Goal: Task Accomplishment & Management: Use online tool/utility

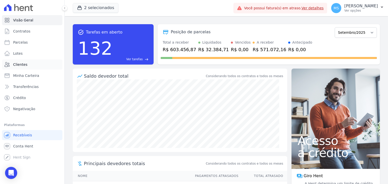
click at [15, 64] on span "Clientes" at bounding box center [20, 64] width 14 height 5
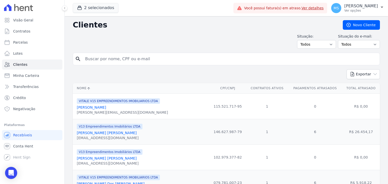
click at [100, 60] on input "search" at bounding box center [230, 59] width 296 height 10
type input "rachel"
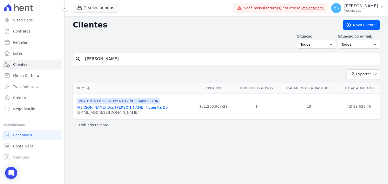
click at [121, 110] on link "Rachel Dos Santos Figuei Re Do" at bounding box center [122, 108] width 91 height 4
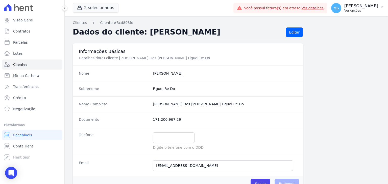
click at [352, 9] on p "Ver opções" at bounding box center [361, 11] width 34 height 4
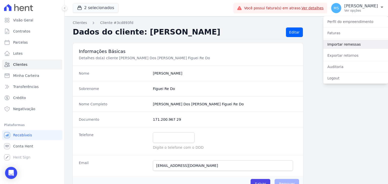
click at [343, 46] on link "Importar remessas" at bounding box center [355, 44] width 65 height 9
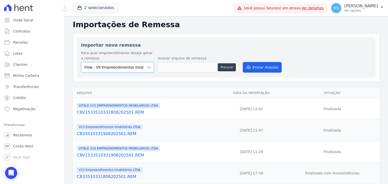
click at [124, 65] on select "Flow - V9 Empreendimentos Imobiliários LTDA. On - V11 Empreendimentos Imobiliár…" at bounding box center [117, 67] width 73 height 11
click at [352, 4] on p "[PERSON_NAME]" at bounding box center [361, 6] width 34 height 5
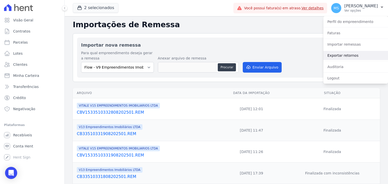
click at [345, 56] on link "Exportar retornos" at bounding box center [355, 55] width 65 height 9
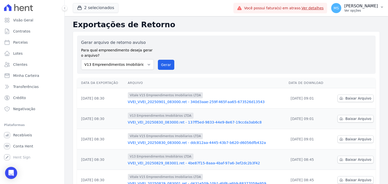
drag, startPoint x: 368, startPoint y: 4, endPoint x: 353, endPoint y: 29, distance: 29.1
click at [367, 5] on p "[PERSON_NAME]" at bounding box center [361, 6] width 34 height 5
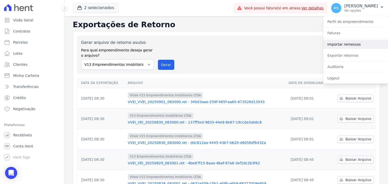
click at [349, 43] on link "Importar remessas" at bounding box center [355, 44] width 65 height 9
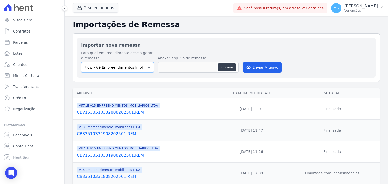
click at [115, 66] on select "Flow - V9 Empreendimentos Imobiliários LTDA. On - V11 Empreendimentos Imobiliár…" at bounding box center [117, 67] width 73 height 11
select select "43a01992-2921-4595-aa0d-28e05d992a61"
click at [81, 62] on select "Flow - V9 Empreendimentos Imobiliários LTDA. On - V11 Empreendimentos Imobiliár…" at bounding box center [117, 67] width 73 height 11
click at [223, 67] on button "Procurar" at bounding box center [227, 67] width 18 height 8
type input "CBV1533510330109202501.REM"
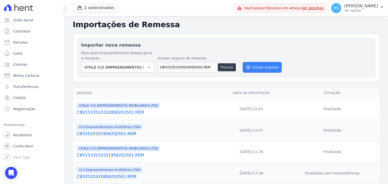
click at [257, 69] on button "Enviar Arquivo" at bounding box center [262, 67] width 39 height 11
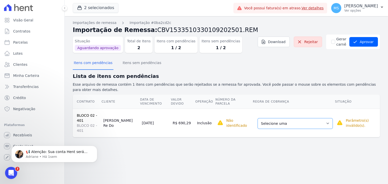
click at [292, 119] on select "Selecione uma Nova Parcela Avulsa Parcela Avulsa Existente Intercalada (9 X R$ …" at bounding box center [295, 124] width 75 height 11
click at [302, 122] on select "Selecione uma Nova Parcela Avulsa Parcela Avulsa Existente Intercalada (9 X R$ …" at bounding box center [295, 124] width 75 height 11
click at [291, 119] on select "Selecione uma Nova Parcela Avulsa Parcela Avulsa Existente Intercalada (9 X R$ …" at bounding box center [295, 124] width 75 height 11
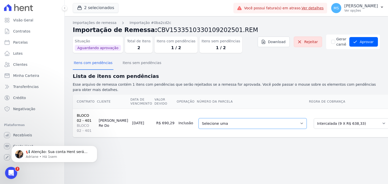
click at [226, 119] on select "Selecione uma 1 - 10/12/2024 - R$ 638,33 - Vencido (Cobrança Expirada) 2 - 10/0…" at bounding box center [253, 124] width 108 height 11
click at [314, 120] on select "Selecione uma Nova Parcela Avulsa Parcela Avulsa Existente Intercalada (9 X R$ …" at bounding box center [351, 124] width 75 height 11
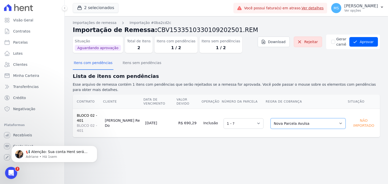
click at [307, 119] on select "Selecione uma Nova Parcela Avulsa Parcela Avulsa Existente Intercalada (9 X R$ …" at bounding box center [308, 124] width 75 height 11
click at [235, 119] on select "Selecione uma" at bounding box center [244, 124] width 40 height 11
click at [240, 119] on select "Selecione uma" at bounding box center [244, 124] width 40 height 11
click at [296, 119] on select "Selecione uma Nova Parcela Avulsa Parcela Avulsa Existente Intercalada (9 X R$ …" at bounding box center [308, 124] width 75 height 11
click at [239, 119] on select "Selecione uma 1 - ?" at bounding box center [244, 124] width 40 height 11
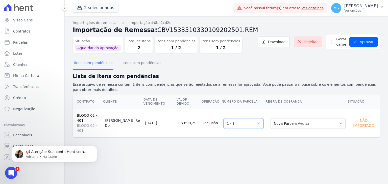
click at [239, 119] on select "Selecione uma 1 - ?" at bounding box center [244, 124] width 40 height 11
click at [312, 119] on select "Selecione uma Nova Parcela Avulsa Parcela Avulsa Existente Intercalada (9 X R$ …" at bounding box center [308, 124] width 75 height 11
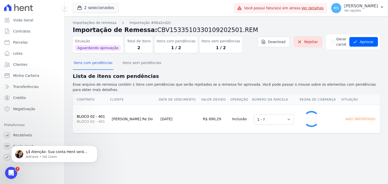
select select "0"
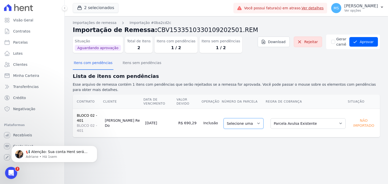
click at [235, 119] on select "Selecione uma" at bounding box center [244, 124] width 40 height 11
click at [238, 119] on select "Selecione uma" at bounding box center [244, 124] width 40 height 11
click at [242, 119] on select "Selecione uma" at bounding box center [244, 124] width 40 height 11
click at [250, 119] on select "Selecione uma" at bounding box center [244, 124] width 40 height 11
click at [282, 137] on div "Importações de remessa Importação #0ba2cd2c Importação de Remessa: CBV153351033…" at bounding box center [226, 100] width 323 height 168
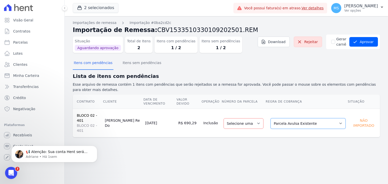
click at [310, 119] on select "Selecione uma Nova Parcela Avulsa Parcela Avulsa Existente Intercalada (9 X R$ …" at bounding box center [308, 124] width 75 height 11
drag, startPoint x: 231, startPoint y: 142, endPoint x: 222, endPoint y: 115, distance: 28.5
click at [231, 142] on div "Importações de remessa Importação #0ba2cd2c Importação de Remessa: CBV153351033…" at bounding box center [226, 100] width 323 height 168
click at [297, 119] on select "Selecione uma Nova Parcela Avulsa Parcela Avulsa Existente Intercalada (9 X R$ …" at bounding box center [308, 124] width 75 height 11
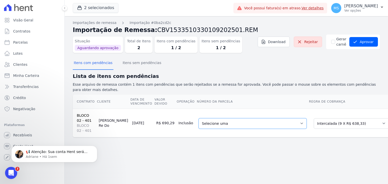
click at [224, 119] on select "Selecione uma 1 - 10/12/2024 - R$ 638,33 - Vencido (Cobrança Expirada) 2 - 10/0…" at bounding box center [253, 124] width 108 height 11
click at [234, 150] on div "Importações de remessa Importação #0ba2cd2c Importação de Remessa: CBV153351033…" at bounding box center [226, 100] width 323 height 168
click at [327, 120] on select "Selecione uma Nova Parcela Avulsa Parcela Avulsa Existente Intercalada (9 X R$ …" at bounding box center [351, 124] width 75 height 11
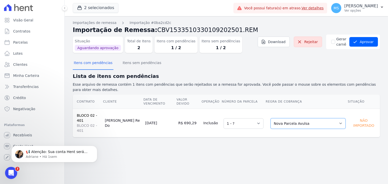
click at [302, 119] on select "Selecione uma Nova Parcela Avulsa Parcela Avulsa Existente Intercalada (9 X R$ …" at bounding box center [308, 124] width 75 height 11
click at [286, 119] on select "Selecione uma Nova Parcela Avulsa Parcela Avulsa Existente Intercalada (9 X R$ …" at bounding box center [308, 124] width 75 height 11
click at [183, 134] on div "Importações de remessa Importação #0ba2cd2c Importação de Remessa: CBV153351033…" at bounding box center [226, 100] width 323 height 168
click at [284, 119] on select "Selecione uma Nova Parcela Avulsa Parcela Avulsa Existente Intercalada (9 X R$ …" at bounding box center [308, 124] width 75 height 11
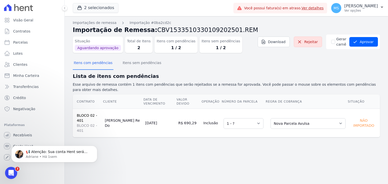
drag, startPoint x: 186, startPoint y: 111, endPoint x: 197, endPoint y: 111, distance: 11.6
click at [197, 111] on td "R$ 690,29" at bounding box center [188, 123] width 25 height 29
click at [45, 156] on p "Adriane • Há 1sem" at bounding box center [58, 157] width 65 height 5
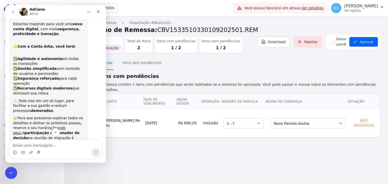
scroll to position [25, 0]
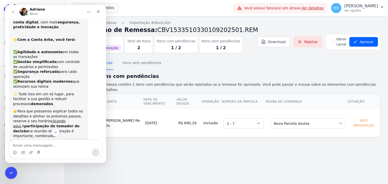
click at [175, 150] on div "Importações de remessa Importação #0ba2cd2c Importação de Remessa: CBV153351033…" at bounding box center [226, 100] width 323 height 168
click at [8, 170] on icon "Encerramento do Messenger da Intercom" at bounding box center [10, 173] width 6 height 6
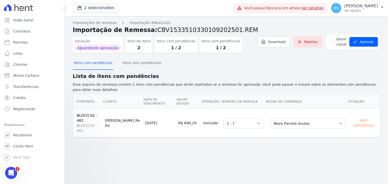
scroll to position [62, 0]
click at [294, 119] on select "Selecione uma Nova Parcela Avulsa Parcela Avulsa Existente Intercalada (9 X R$ …" at bounding box center [308, 124] width 75 height 11
click at [290, 119] on select "Selecione uma Nova Parcela Avulsa Parcela Avulsa Existente Intercalada (9 X R$ …" at bounding box center [308, 124] width 75 height 11
click at [272, 119] on select "Selecione uma Nova Parcela Avulsa Parcela Avulsa Existente Intercalada (9 X R$ …" at bounding box center [308, 124] width 75 height 11
click at [359, 45] on button "Aprovar" at bounding box center [363, 42] width 29 height 10
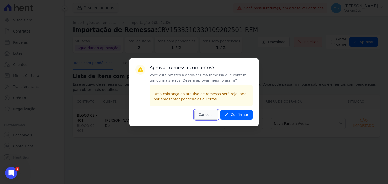
click at [212, 118] on button "Cancelar" at bounding box center [206, 115] width 24 height 10
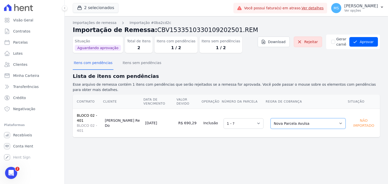
click at [291, 119] on select "Selecione uma Nova Parcela Avulsa Parcela Avulsa Existente Intercalada (9 X R$ …" at bounding box center [308, 124] width 75 height 11
click at [272, 119] on select "Selecione uma Nova Parcela Avulsa Parcela Avulsa Existente Intercalada (9 X R$ …" at bounding box center [308, 124] width 75 height 11
click at [123, 64] on button "Itens sem pendências" at bounding box center [142, 63] width 41 height 13
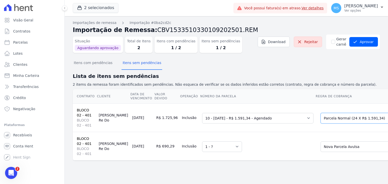
click at [336, 121] on select "Selecione uma Nova Parcela Avulsa Parcela Avulsa Existente Intercalada (9 X R$ …" at bounding box center [358, 118] width 75 height 11
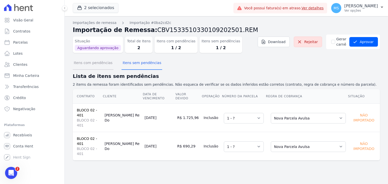
click at [90, 61] on button "Itens com pendências" at bounding box center [93, 63] width 41 height 13
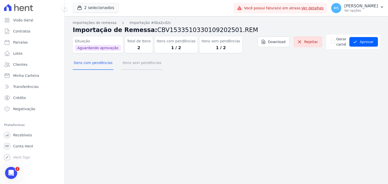
click at [128, 65] on button "Itens sem pendências" at bounding box center [142, 63] width 41 height 13
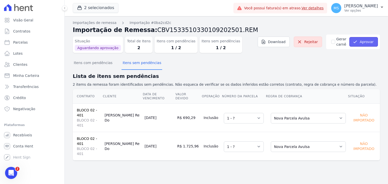
click at [373, 43] on button "Aprovar" at bounding box center [363, 42] width 29 height 10
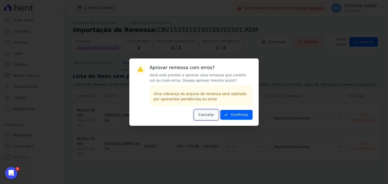
click at [216, 117] on button "Cancelar" at bounding box center [206, 115] width 24 height 10
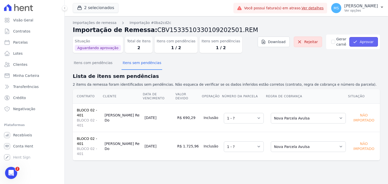
click at [360, 45] on button "Aprovar" at bounding box center [363, 42] width 29 height 10
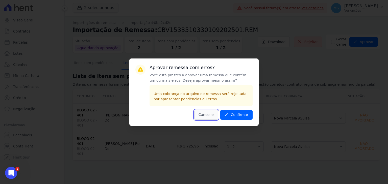
click at [204, 116] on button "Cancelar" at bounding box center [206, 115] width 24 height 10
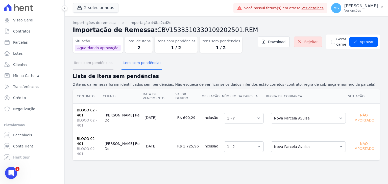
click at [105, 60] on button "Itens com pendências" at bounding box center [93, 63] width 41 height 13
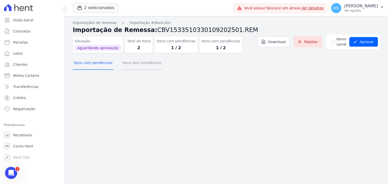
click at [135, 68] on button "Itens sem pendências" at bounding box center [142, 63] width 41 height 13
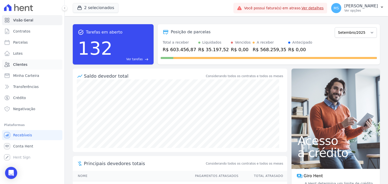
click at [20, 66] on span "Clientes" at bounding box center [20, 64] width 14 height 5
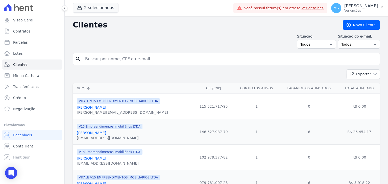
click at [101, 60] on input "search" at bounding box center [230, 59] width 296 height 10
type input "[PERSON_NAME]"
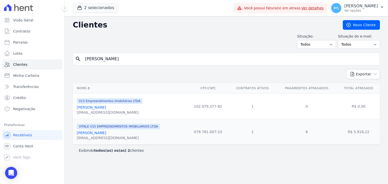
click at [106, 131] on link "[PERSON_NAME]" at bounding box center [91, 133] width 29 height 4
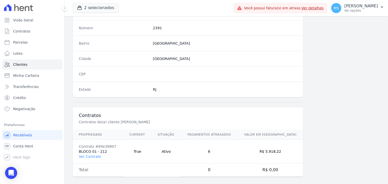
scroll to position [287, 0]
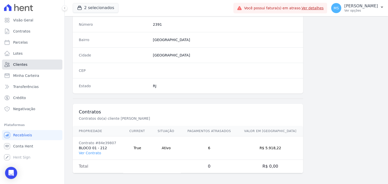
click at [22, 65] on span "Clientes" at bounding box center [20, 64] width 14 height 5
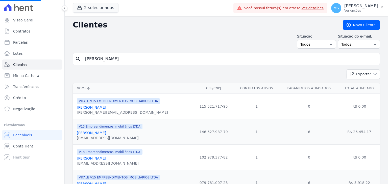
click at [116, 59] on input "[PERSON_NAME]" at bounding box center [230, 59] width 296 height 10
click at [116, 59] on input "search" at bounding box center [230, 59] width 296 height 10
type input "[PERSON_NAME]"
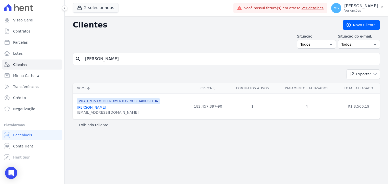
click at [98, 107] on link "Marlon Da Silva Lau" at bounding box center [91, 108] width 29 height 4
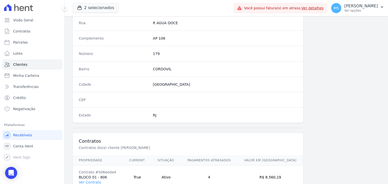
scroll to position [278, 0]
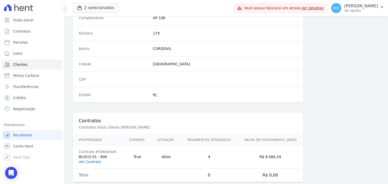
click at [94, 161] on link "Ver Contrato" at bounding box center [90, 162] width 22 height 4
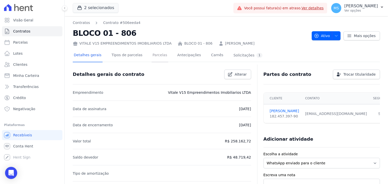
click at [156, 51] on link "Parcelas" at bounding box center [160, 55] width 17 height 13
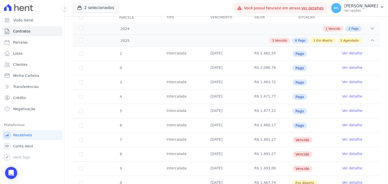
scroll to position [101, 0]
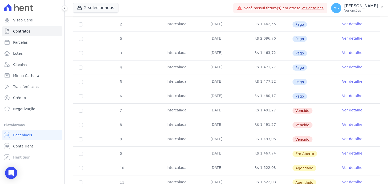
drag, startPoint x: 167, startPoint y: 53, endPoint x: 241, endPoint y: 55, distance: 74.6
click at [242, 54] on tr "3 Intercalada 10/02/2025 R$ 1.463,72 Pago Ver detalhe" at bounding box center [226, 53] width 307 height 14
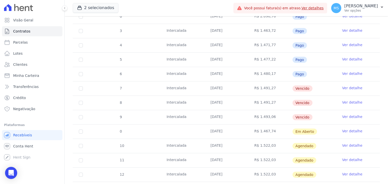
scroll to position [152, 0]
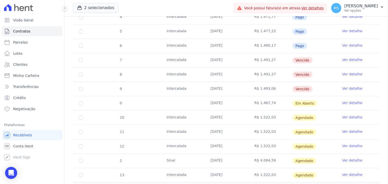
drag, startPoint x: 215, startPoint y: 115, endPoint x: 260, endPoint y: 118, distance: 45.3
click at [260, 118] on tr "10 Intercalada 10/09/2025 R$ 1.522,03 Agendado Ver detalhe" at bounding box center [226, 118] width 307 height 14
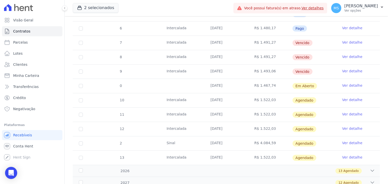
scroll to position [202, 0]
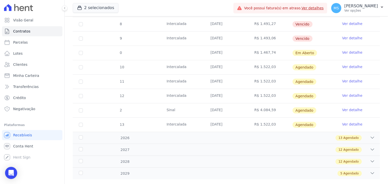
drag, startPoint x: 213, startPoint y: 52, endPoint x: 252, endPoint y: 52, distance: 39.7
click at [252, 52] on tr "0 10/09/2025 R$ 1.467,74 Em Aberto Ver detalhe" at bounding box center [226, 53] width 307 height 14
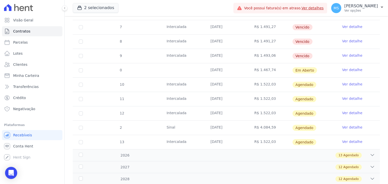
scroll to position [177, 0]
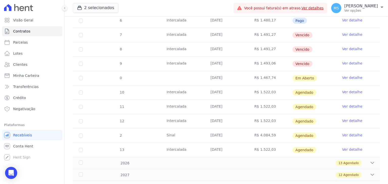
drag, startPoint x: 209, startPoint y: 90, endPoint x: 246, endPoint y: 91, distance: 36.9
click at [246, 91] on td "10/09/2025" at bounding box center [226, 93] width 44 height 14
drag, startPoint x: 167, startPoint y: 92, endPoint x: 182, endPoint y: 93, distance: 15.9
click at [182, 93] on td "Intercalada" at bounding box center [182, 93] width 44 height 14
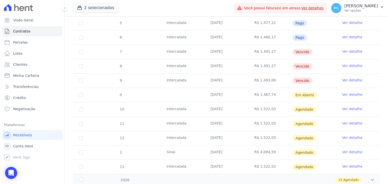
scroll to position [152, 0]
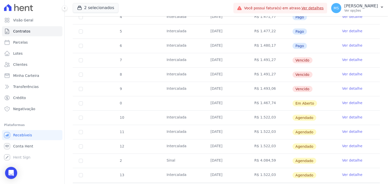
click at [347, 117] on link "Ver detalhe" at bounding box center [352, 117] width 20 height 5
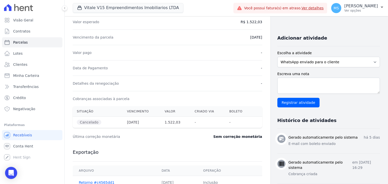
scroll to position [101, 0]
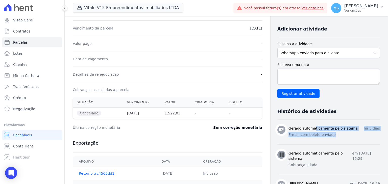
drag, startPoint x: 297, startPoint y: 131, endPoint x: 330, endPoint y: 140, distance: 34.1
click at [330, 140] on li "Gerado automaticamente pelo sistema há 5 dias E-mail com boleto enviado" at bounding box center [328, 132] width 103 height 25
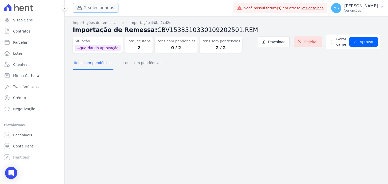
click at [90, 9] on button "2 selecionados" at bounding box center [96, 8] width 46 height 10
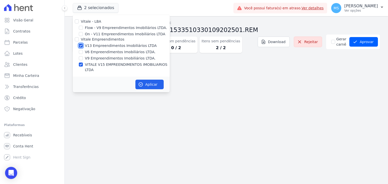
click at [82, 45] on input "V13 Empreendimentos Imobiliários LTDA" at bounding box center [81, 46] width 4 height 4
checkbox input "false"
click at [140, 82] on icon "button" at bounding box center [140, 84] width 5 height 5
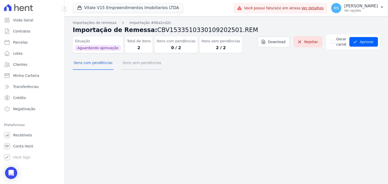
click at [138, 63] on button "Itens sem pendências" at bounding box center [142, 63] width 41 height 13
click at [133, 66] on button "Itens sem pendências" at bounding box center [142, 63] width 41 height 13
click at [127, 63] on button "Itens sem pendências" at bounding box center [142, 63] width 41 height 13
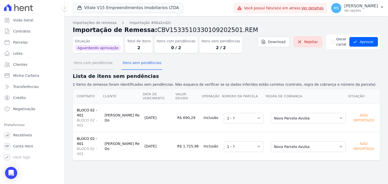
click at [95, 62] on button "Itens com pendências" at bounding box center [93, 63] width 41 height 13
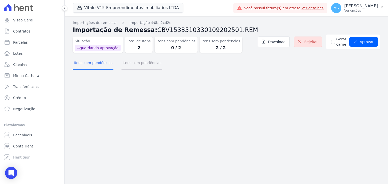
click at [129, 62] on button "Itens sem pendências" at bounding box center [142, 63] width 41 height 13
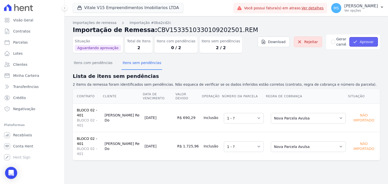
click at [366, 44] on button "Aprovar" at bounding box center [363, 42] width 29 height 10
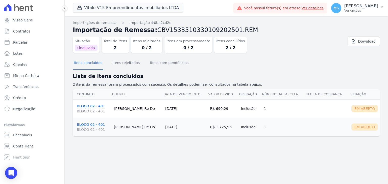
drag, startPoint x: 209, startPoint y: 47, endPoint x: 242, endPoint y: 52, distance: 33.0
click at [242, 52] on div "Situação Finalizada Total de Itens 2 Itens rejeitados 0 / 2 Itens em processame…" at bounding box center [201, 44] width 256 height 18
